Goal: Information Seeking & Learning: Learn about a topic

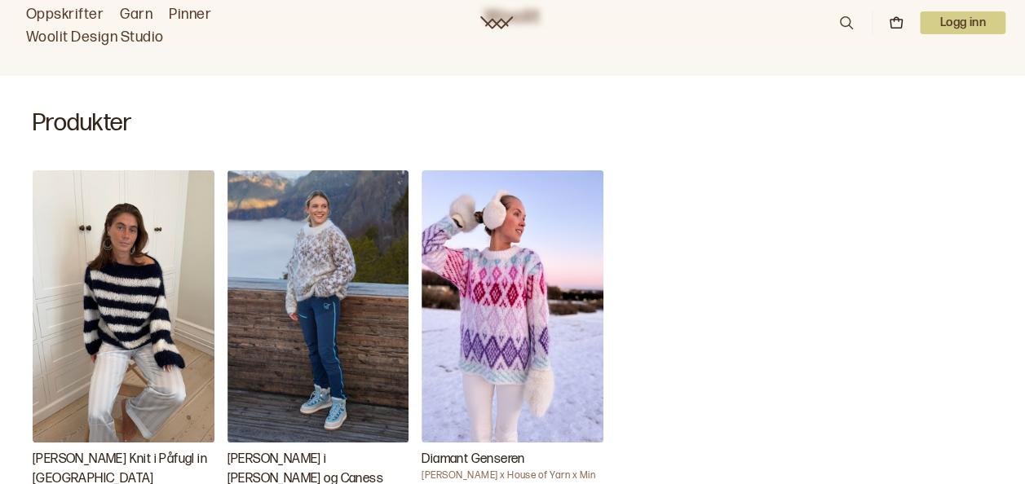
scroll to position [489, 0]
click at [318, 191] on img "Carly Genser i Myk Påfugl og Caness" at bounding box center [318, 307] width 182 height 272
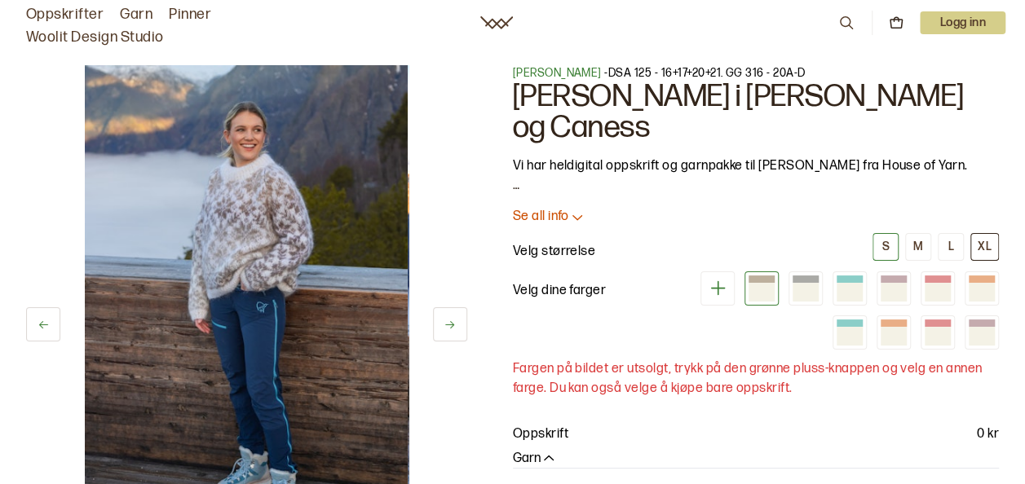
click at [985, 240] on div "XL" at bounding box center [984, 247] width 14 height 15
click at [809, 280] on div at bounding box center [805, 290] width 26 height 21
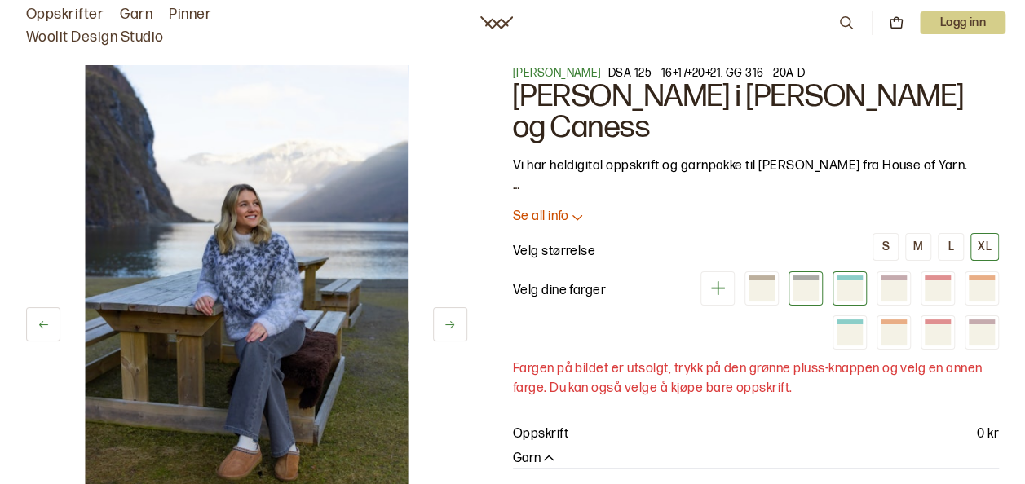
click at [851, 280] on div at bounding box center [849, 290] width 26 height 21
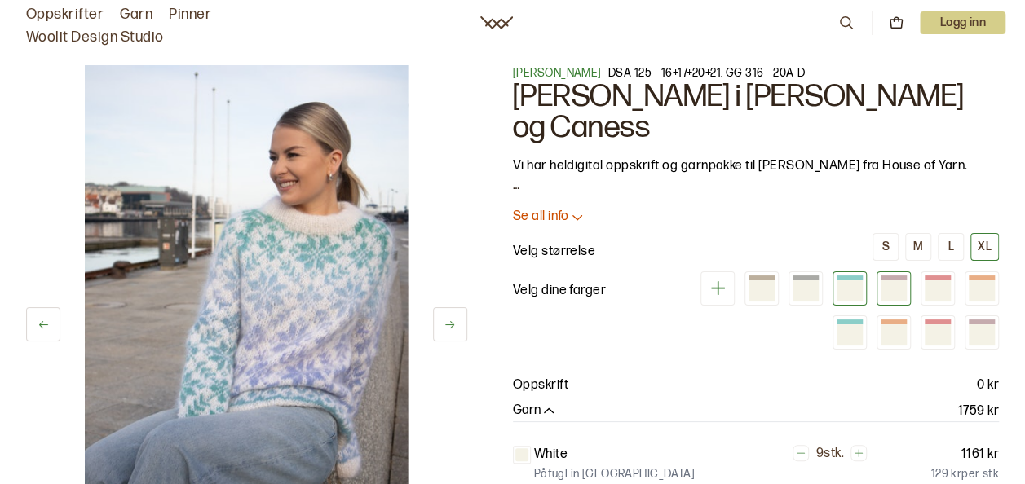
click at [892, 280] on div at bounding box center [893, 290] width 26 height 21
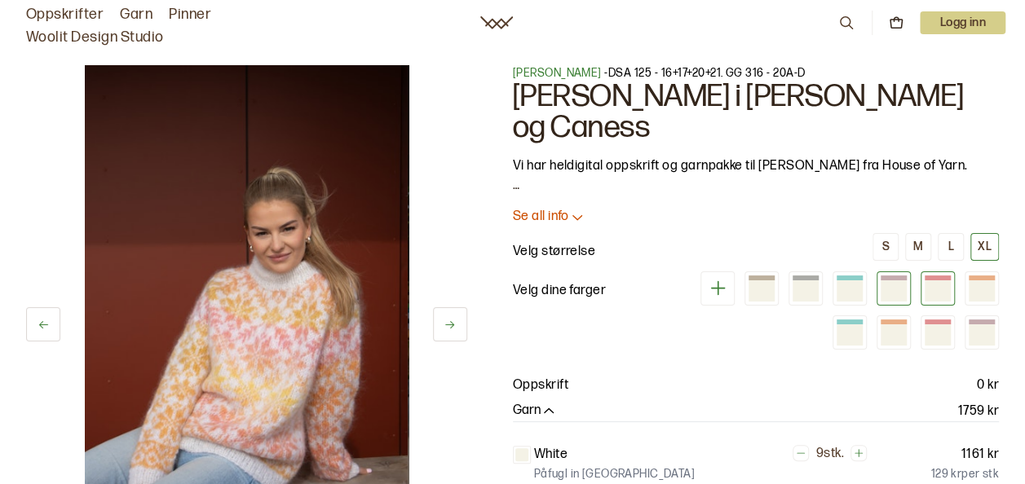
click at [942, 280] on div at bounding box center [937, 290] width 26 height 21
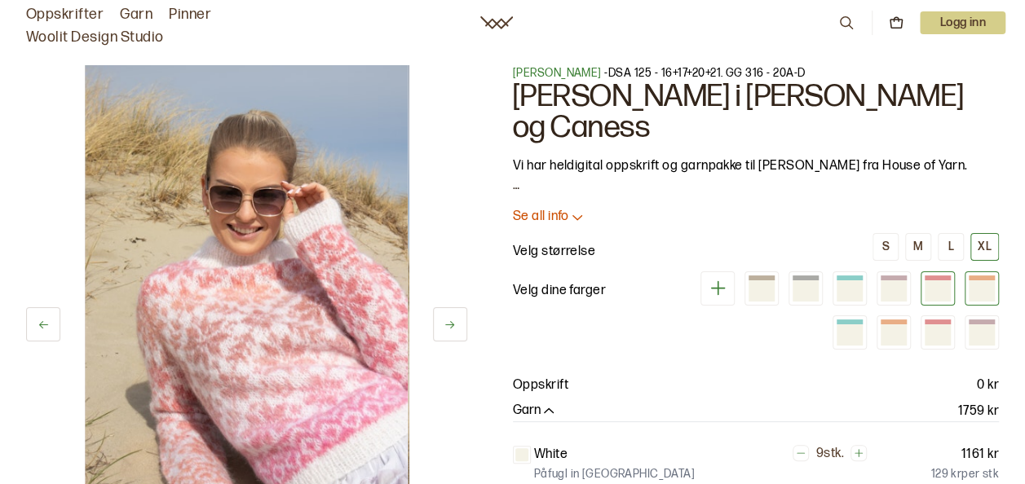
drag, startPoint x: 942, startPoint y: 259, endPoint x: 983, endPoint y: 249, distance: 41.9
click at [983, 271] on div at bounding box center [842, 310] width 313 height 78
click at [983, 280] on div at bounding box center [981, 290] width 26 height 21
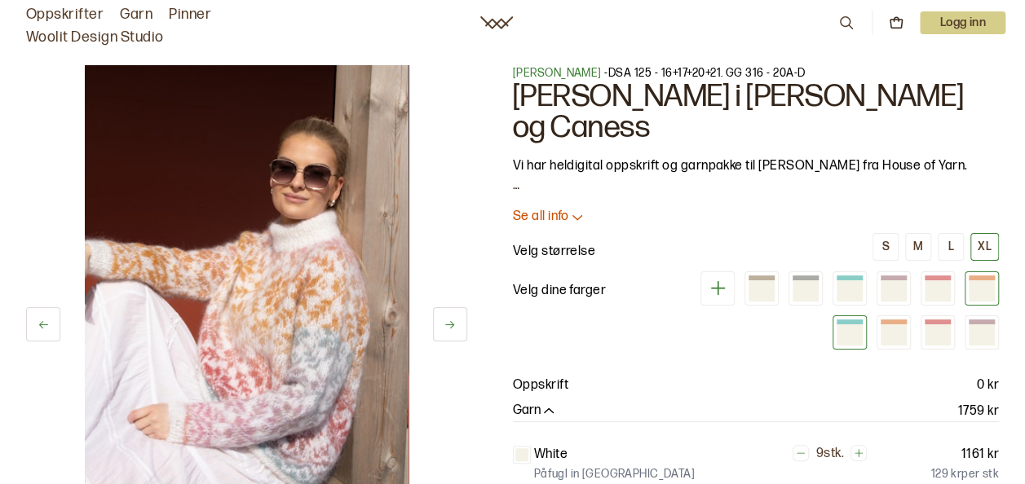
click at [851, 324] on div at bounding box center [849, 334] width 26 height 21
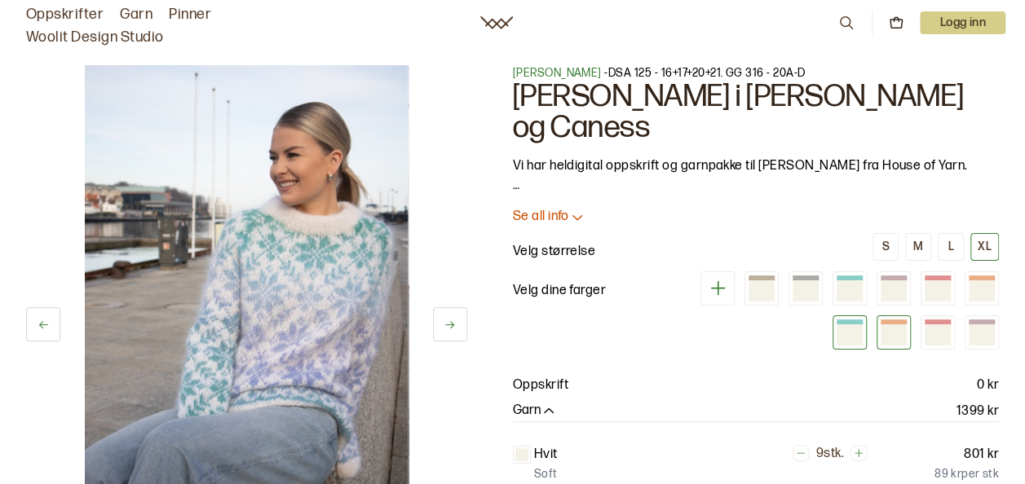
click at [897, 324] on div at bounding box center [893, 334] width 26 height 21
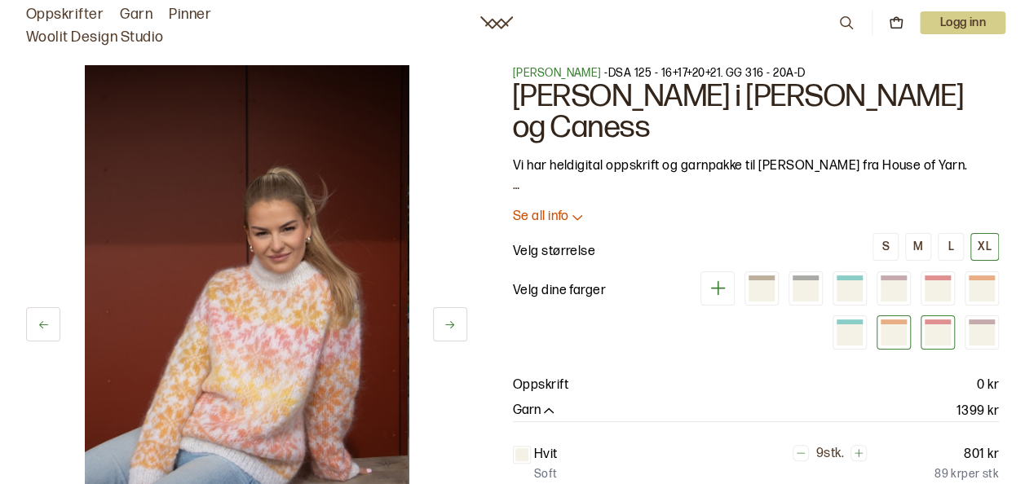
click at [940, 324] on div at bounding box center [937, 334] width 26 height 21
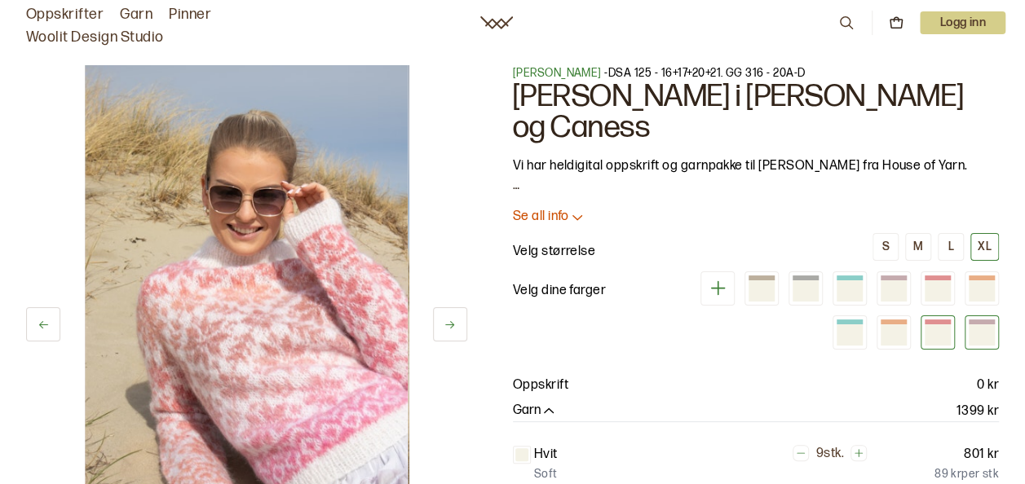
click at [982, 324] on div at bounding box center [981, 334] width 26 height 21
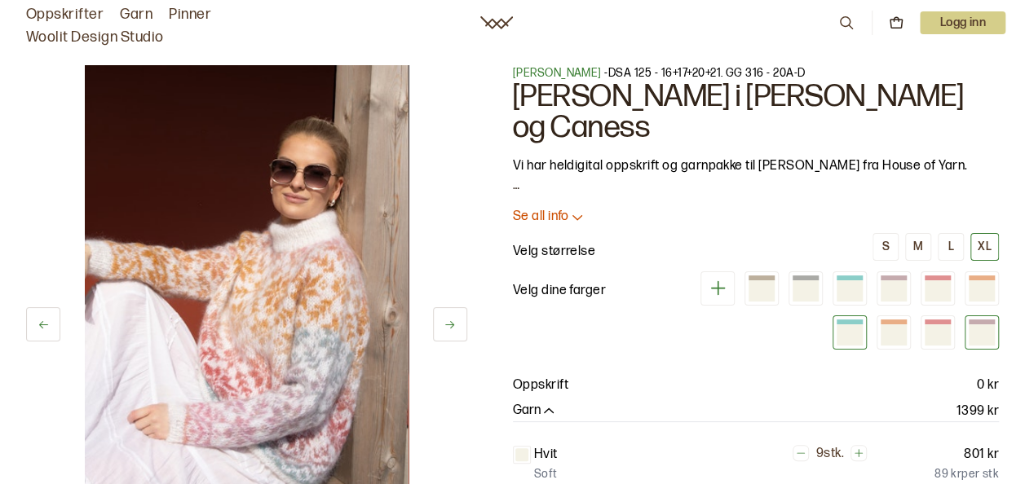
click at [847, 320] on div at bounding box center [849, 322] width 26 height 5
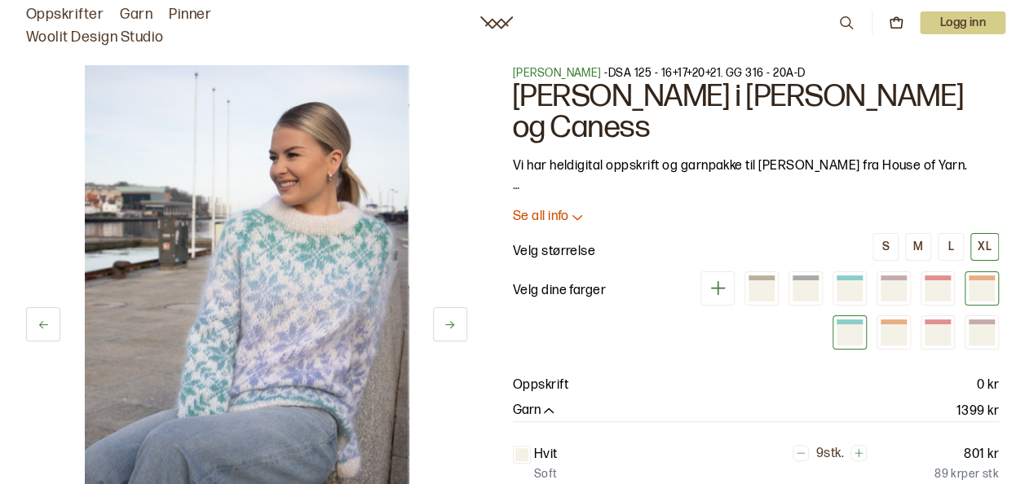
click at [977, 280] on div at bounding box center [981, 290] width 26 height 21
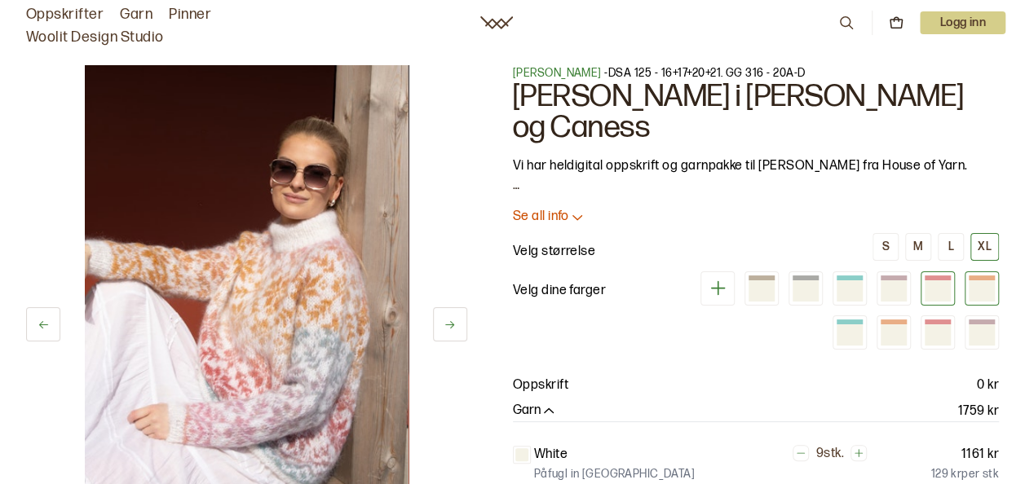
click at [939, 280] on div at bounding box center [937, 290] width 26 height 21
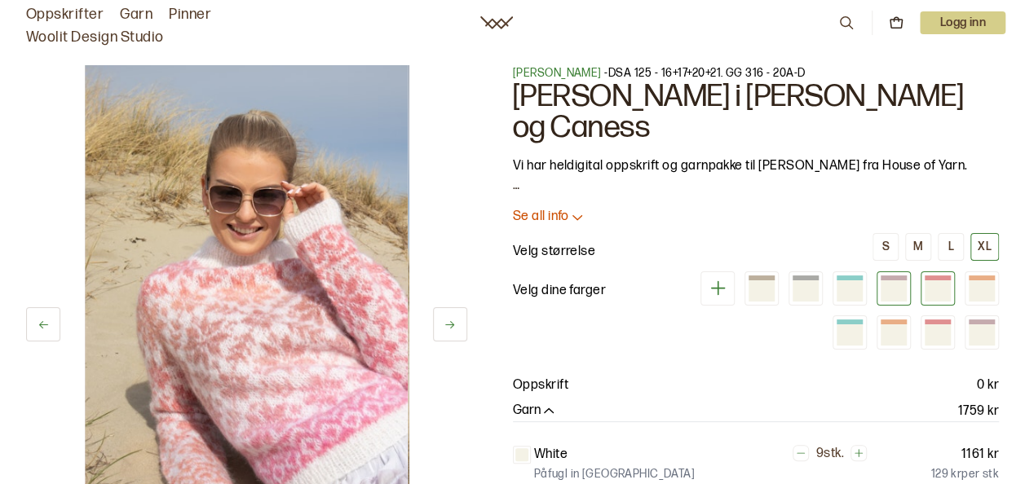
click at [892, 280] on div at bounding box center [893, 290] width 26 height 21
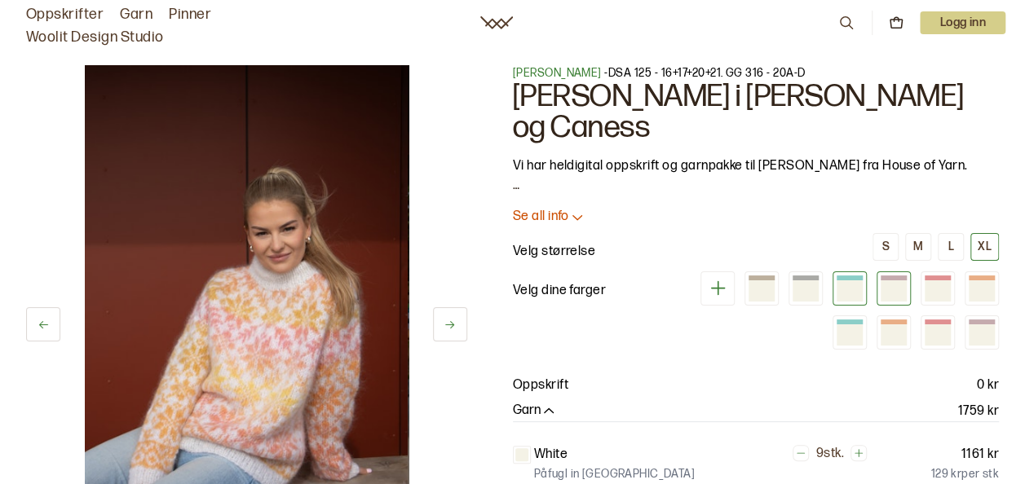
click at [851, 280] on div at bounding box center [849, 290] width 26 height 21
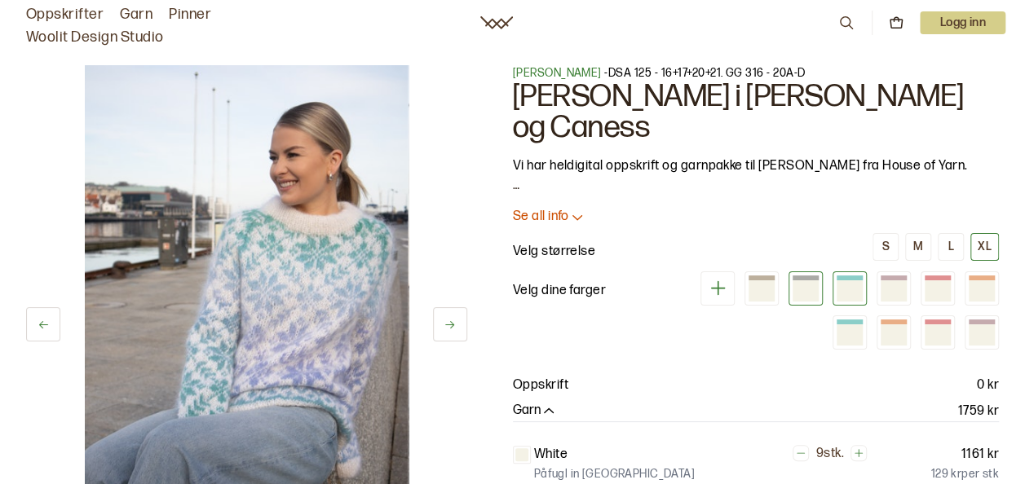
click at [802, 280] on div at bounding box center [805, 290] width 26 height 21
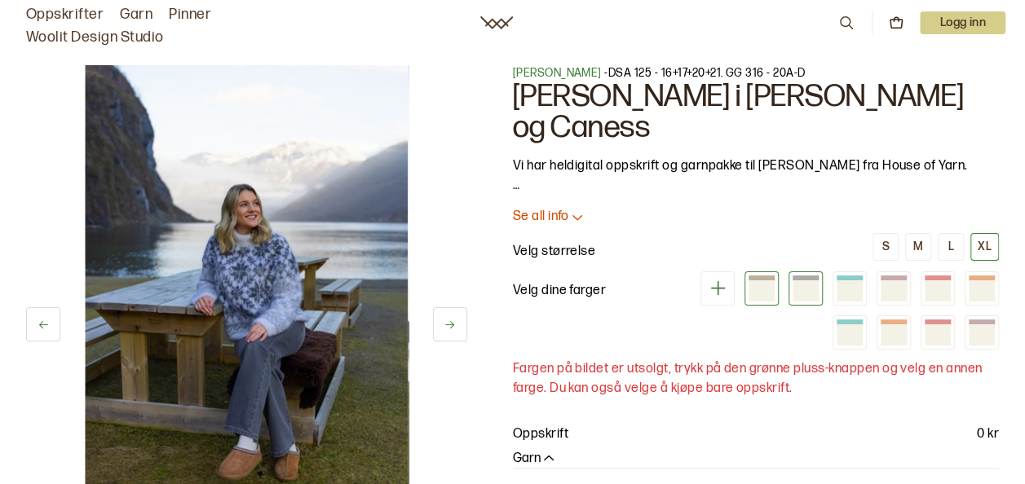
click at [765, 280] on div at bounding box center [761, 290] width 26 height 21
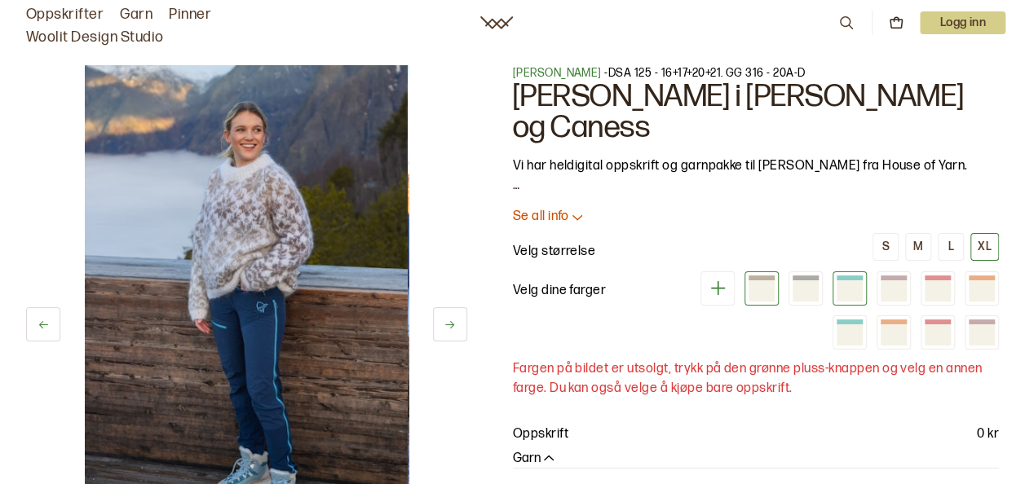
click at [849, 276] on div at bounding box center [849, 278] width 26 height 5
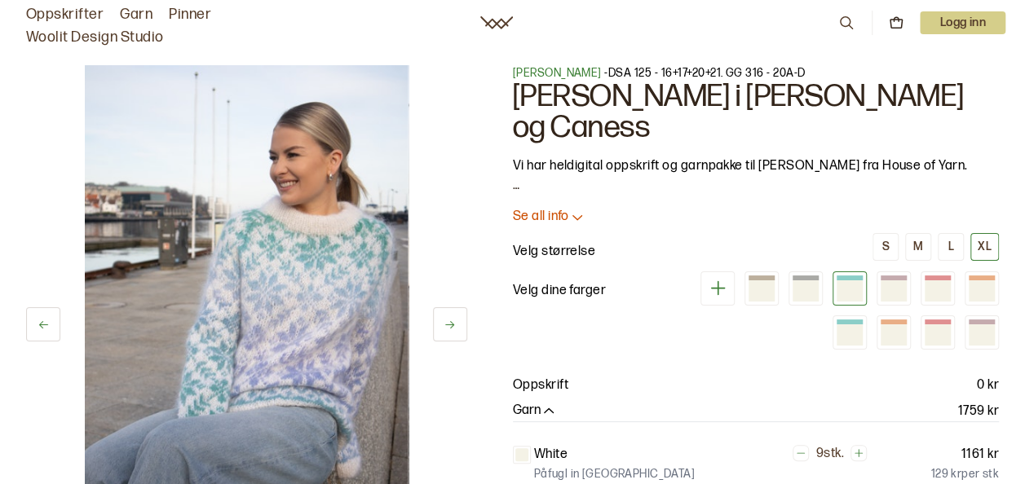
click at [719, 281] on icon at bounding box center [717, 288] width 15 height 15
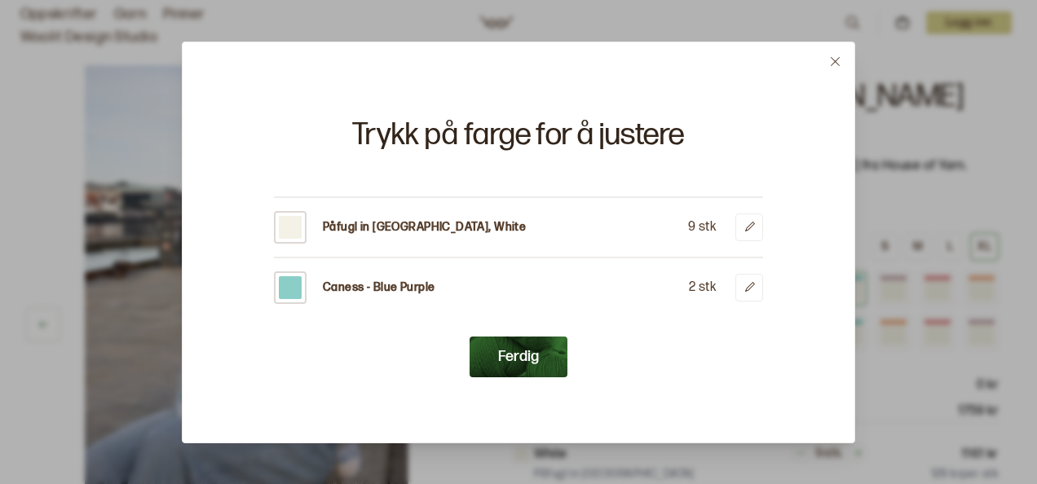
click at [833, 46] on button at bounding box center [835, 61] width 38 height 38
